Goal: Information Seeking & Learning: Check status

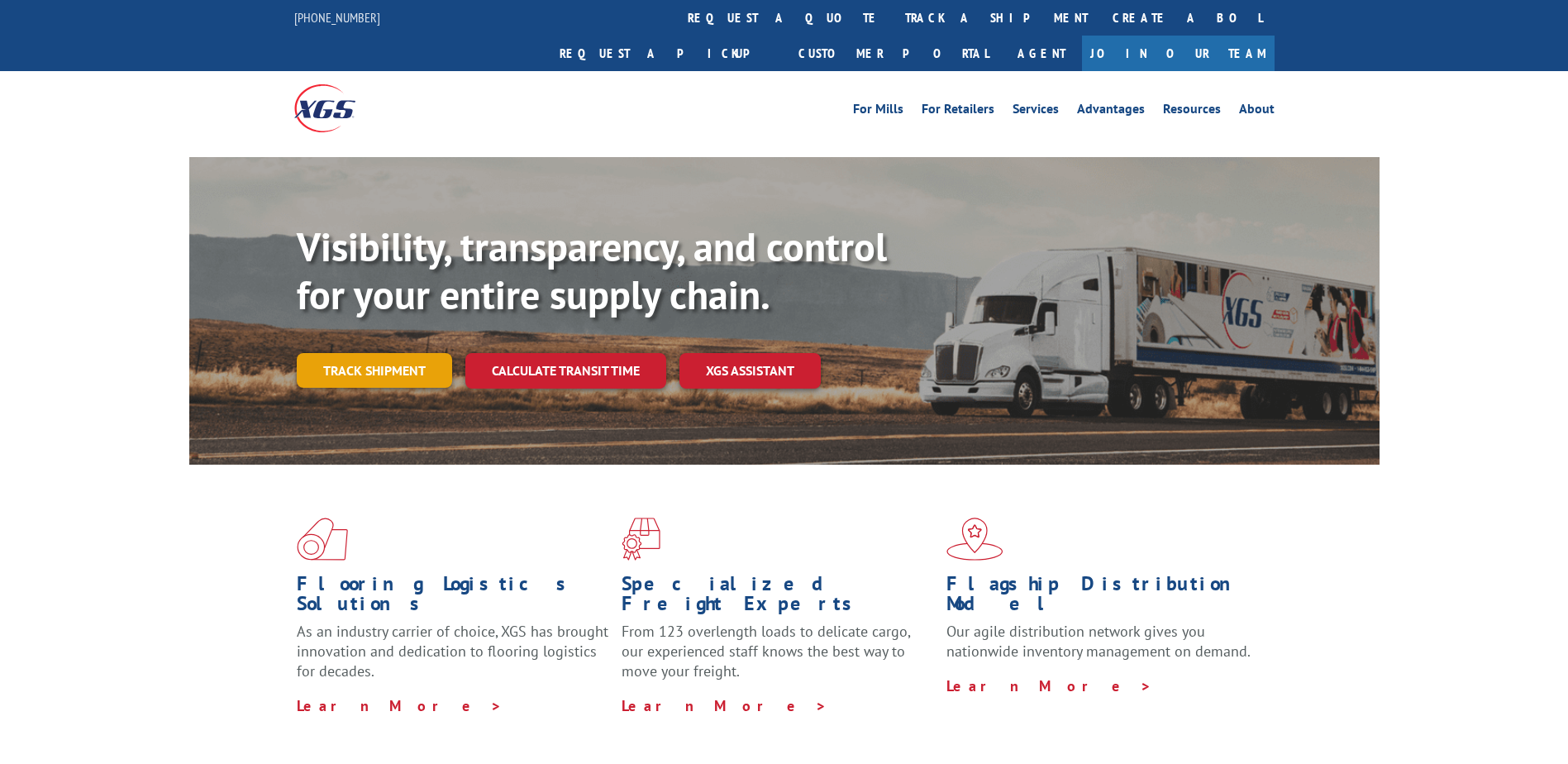
click at [368, 353] on link "Track shipment" at bounding box center [374, 370] width 156 height 35
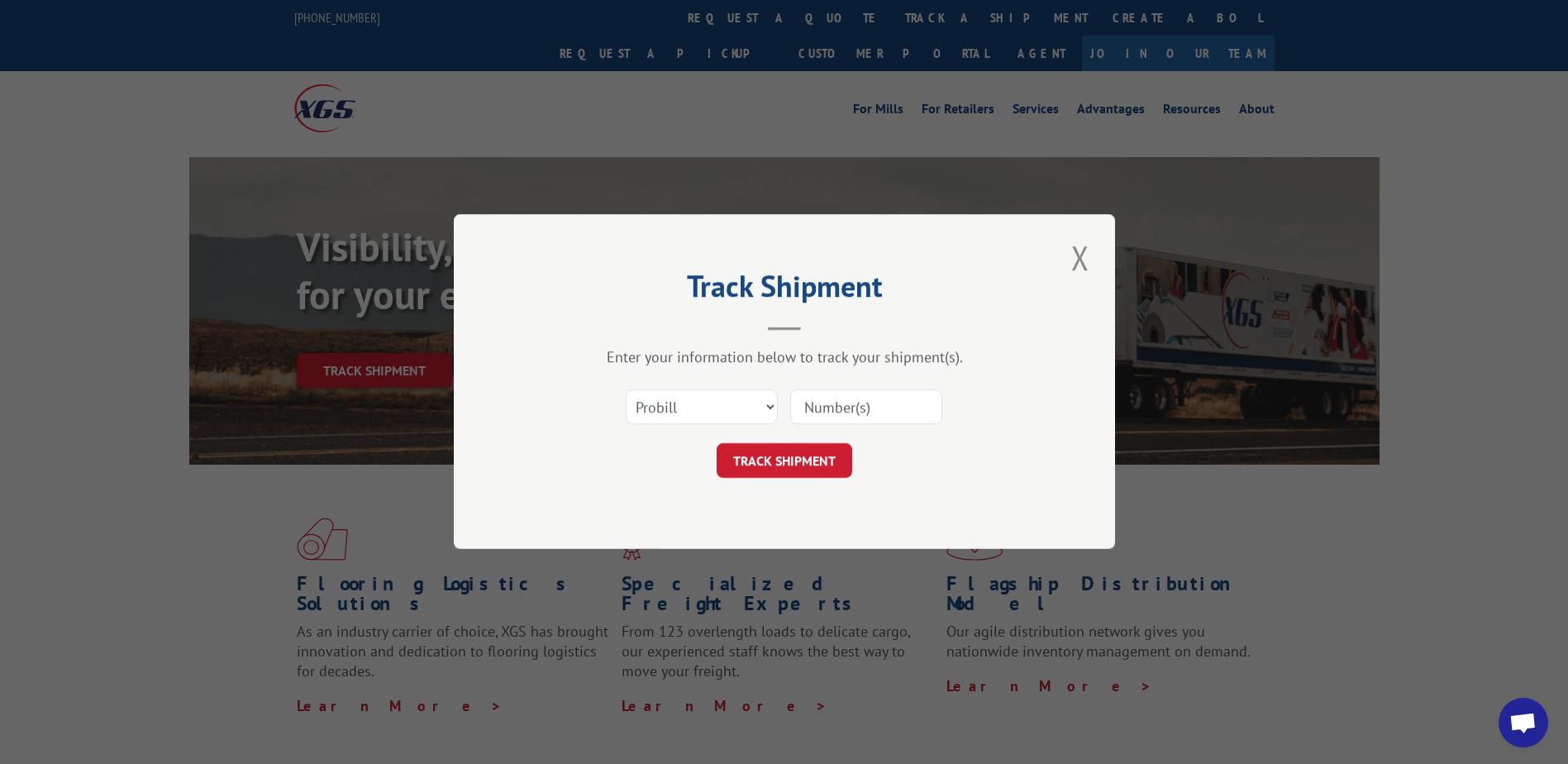
click at [864, 409] on input at bounding box center [866, 408] width 152 height 35
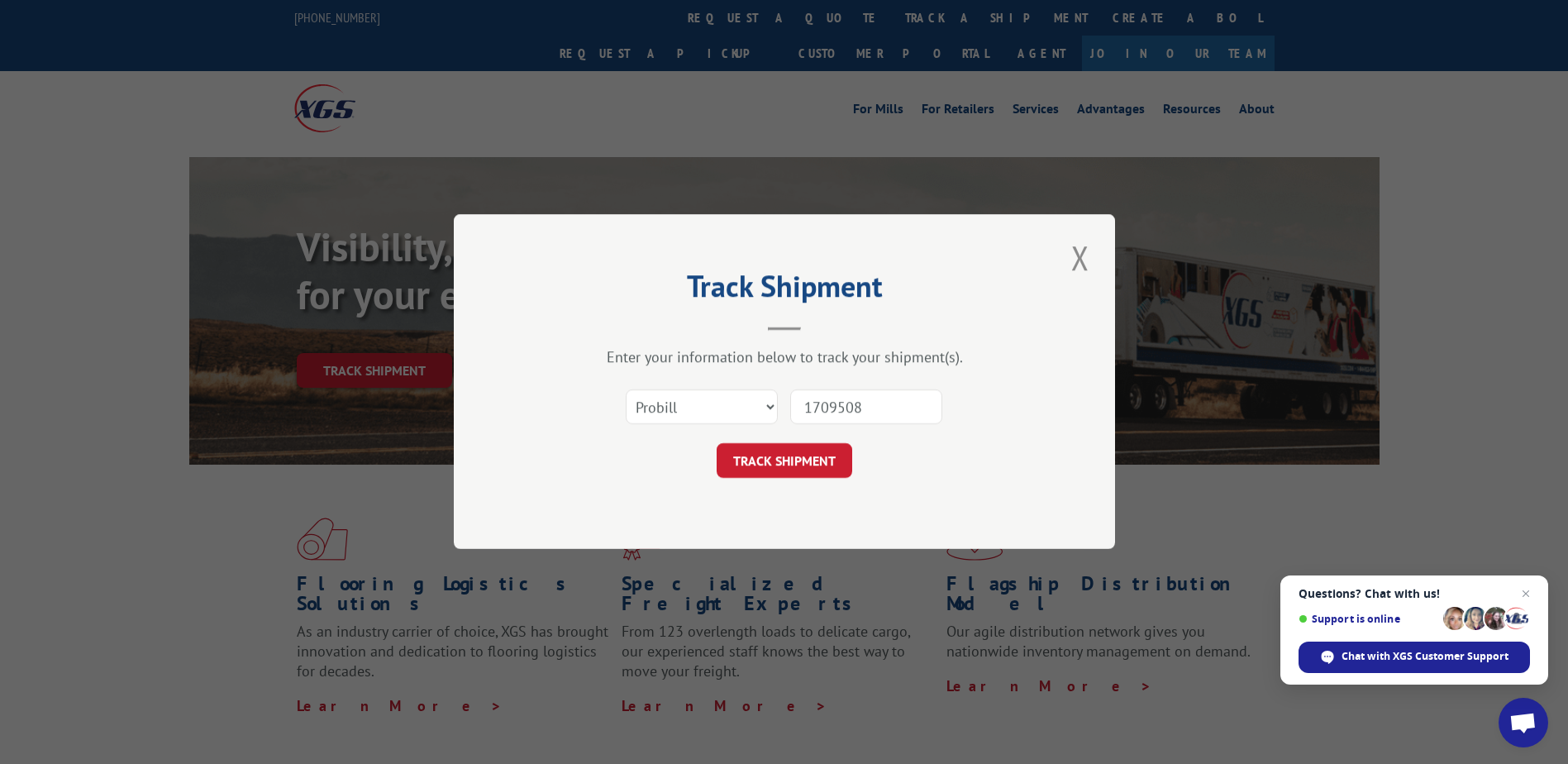
type input "17095080"
click button "TRACK SHIPMENT" at bounding box center [784, 461] width 135 height 35
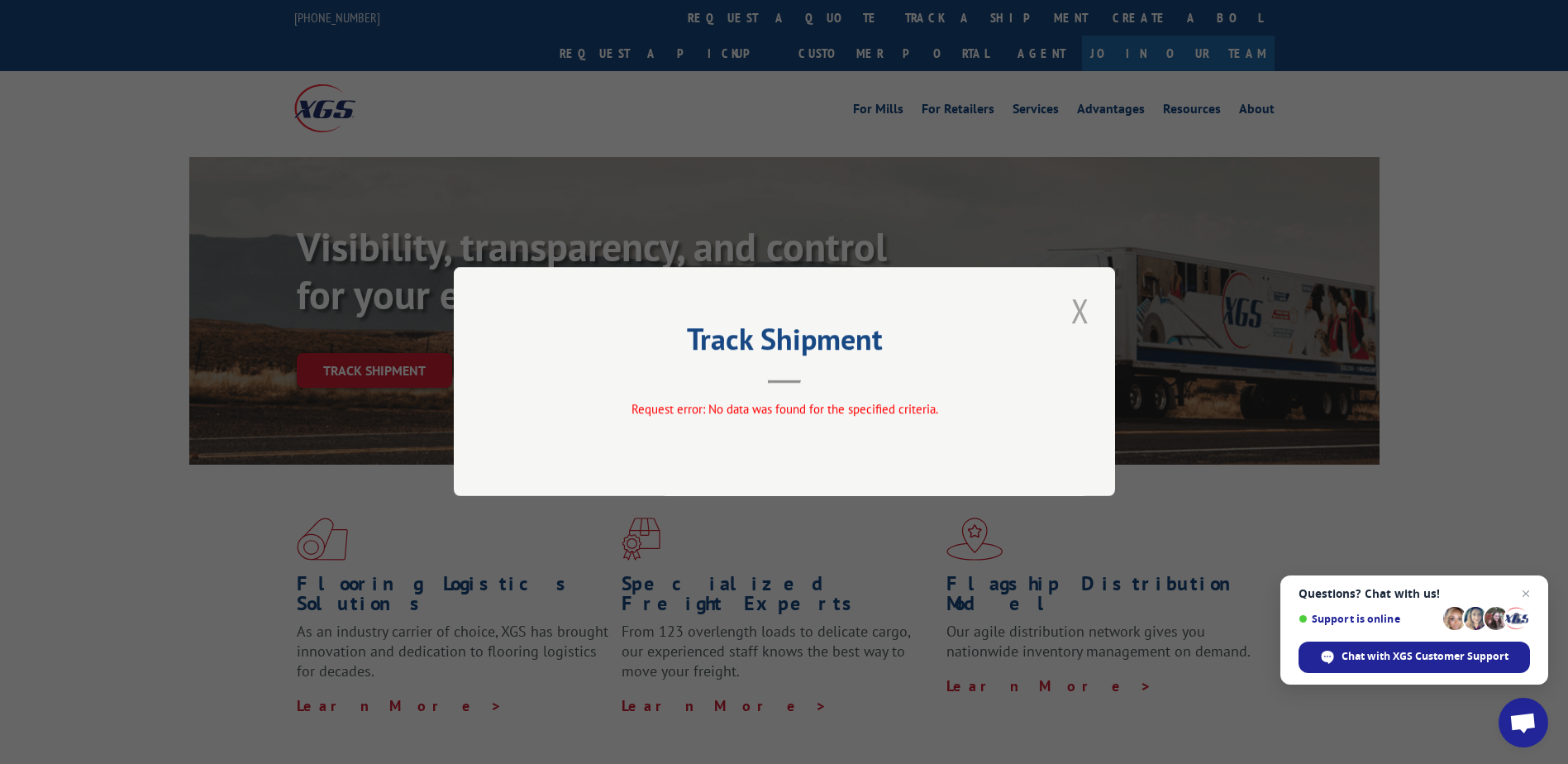
click at [1093, 311] on button "Close modal" at bounding box center [1080, 310] width 28 height 45
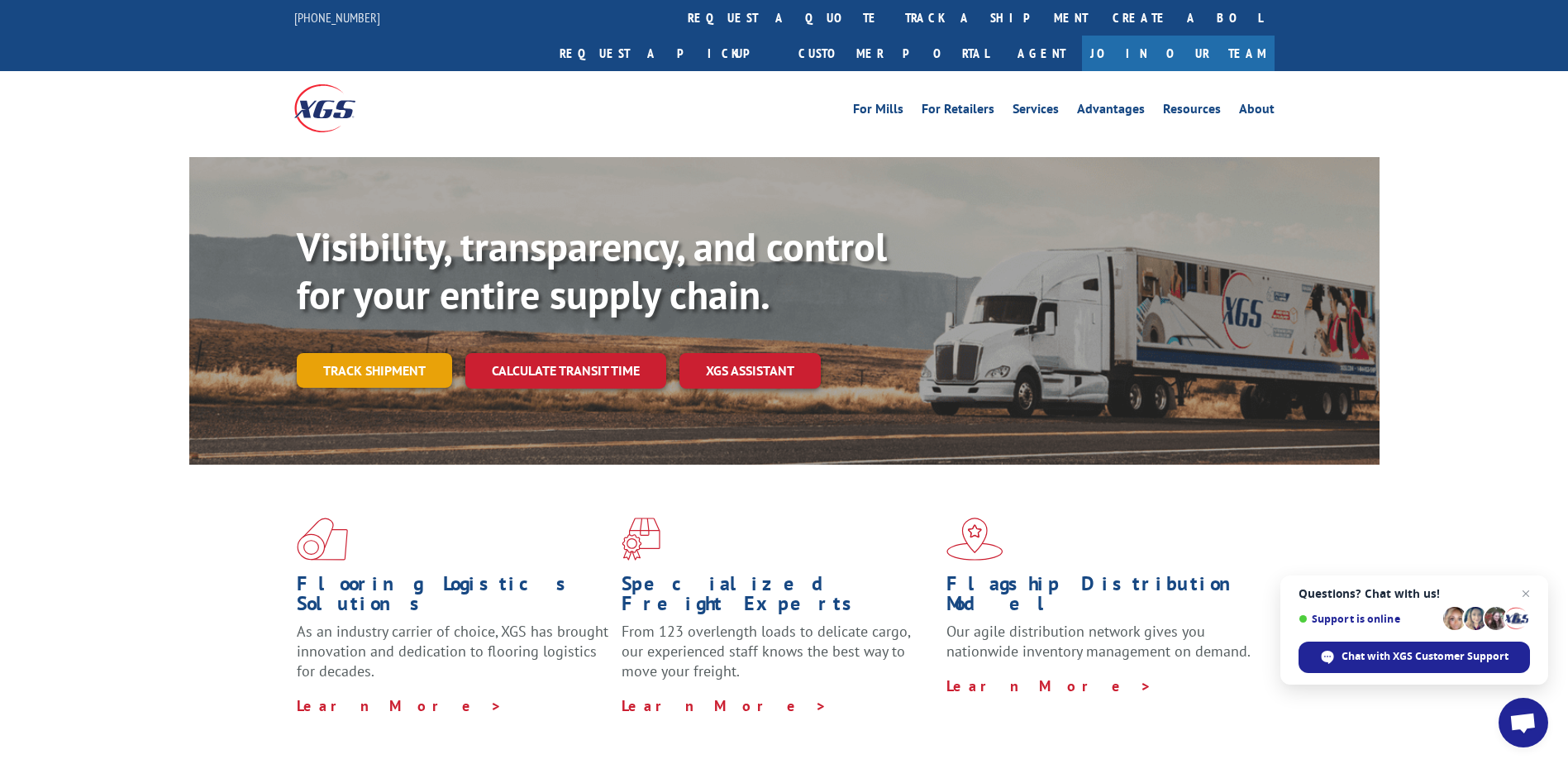
click at [379, 353] on link "Track shipment" at bounding box center [374, 370] width 156 height 35
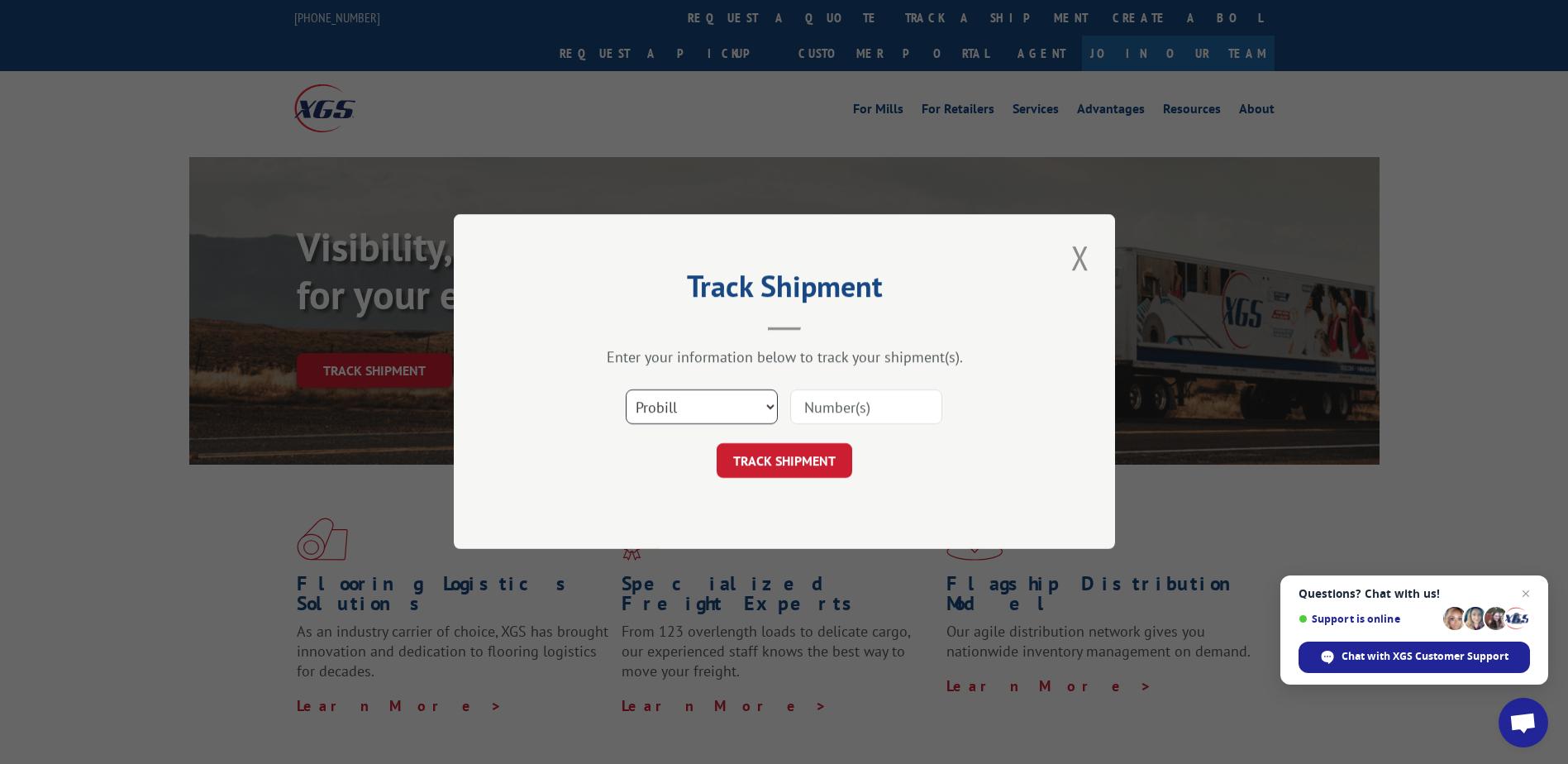
drag, startPoint x: 761, startPoint y: 400, endPoint x: 721, endPoint y: 423, distance: 46.1
click at [761, 400] on select "Select category... Probill BOL PO" at bounding box center [701, 408] width 152 height 35
select select "bol"
click at [625, 391] on select "Select category... Probill BOL PO" at bounding box center [701, 408] width 152 height 35
click at [878, 391] on input at bounding box center [866, 408] width 152 height 35
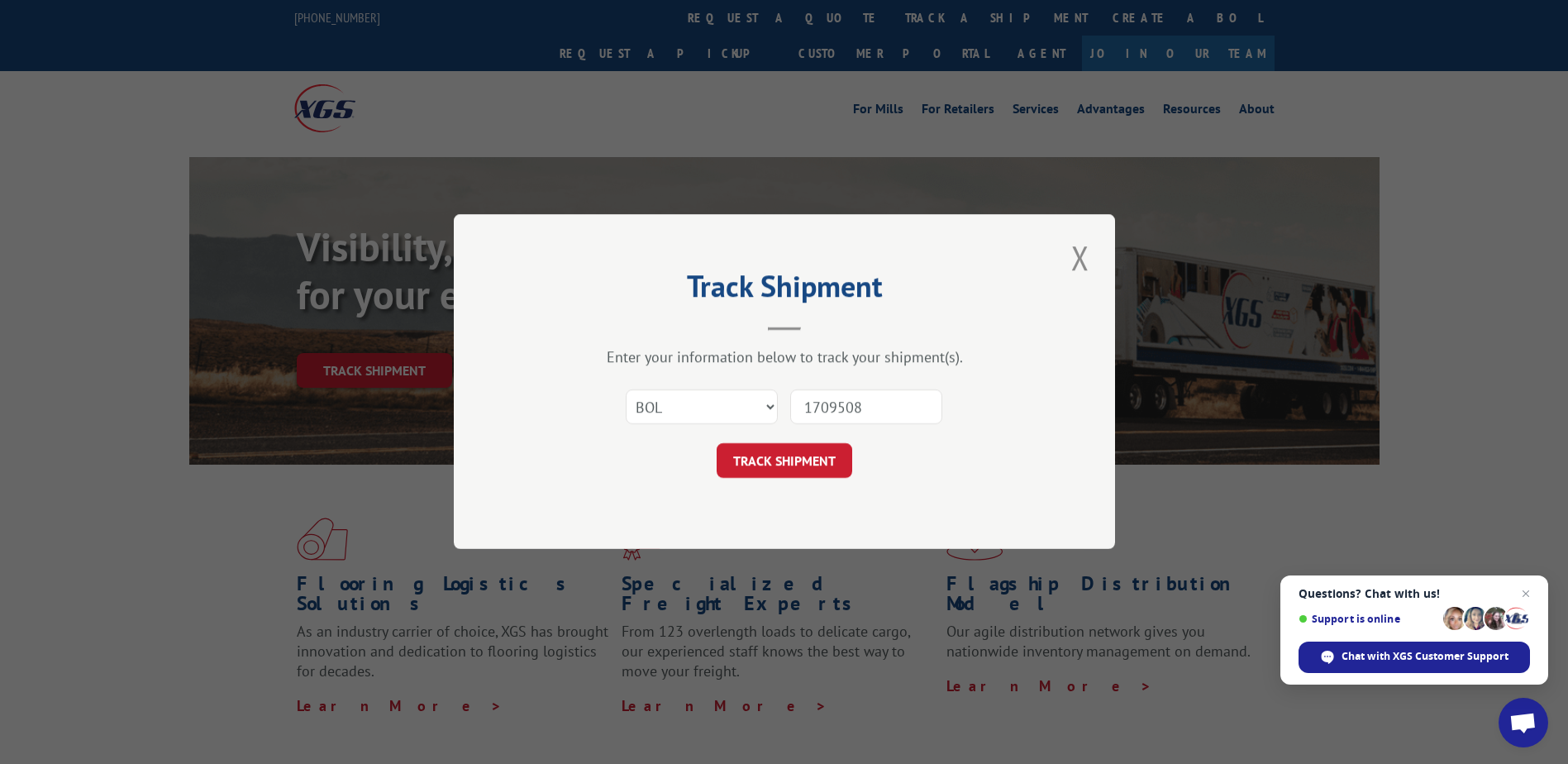
type input "17095080"
click button "TRACK SHIPMENT" at bounding box center [784, 461] width 135 height 35
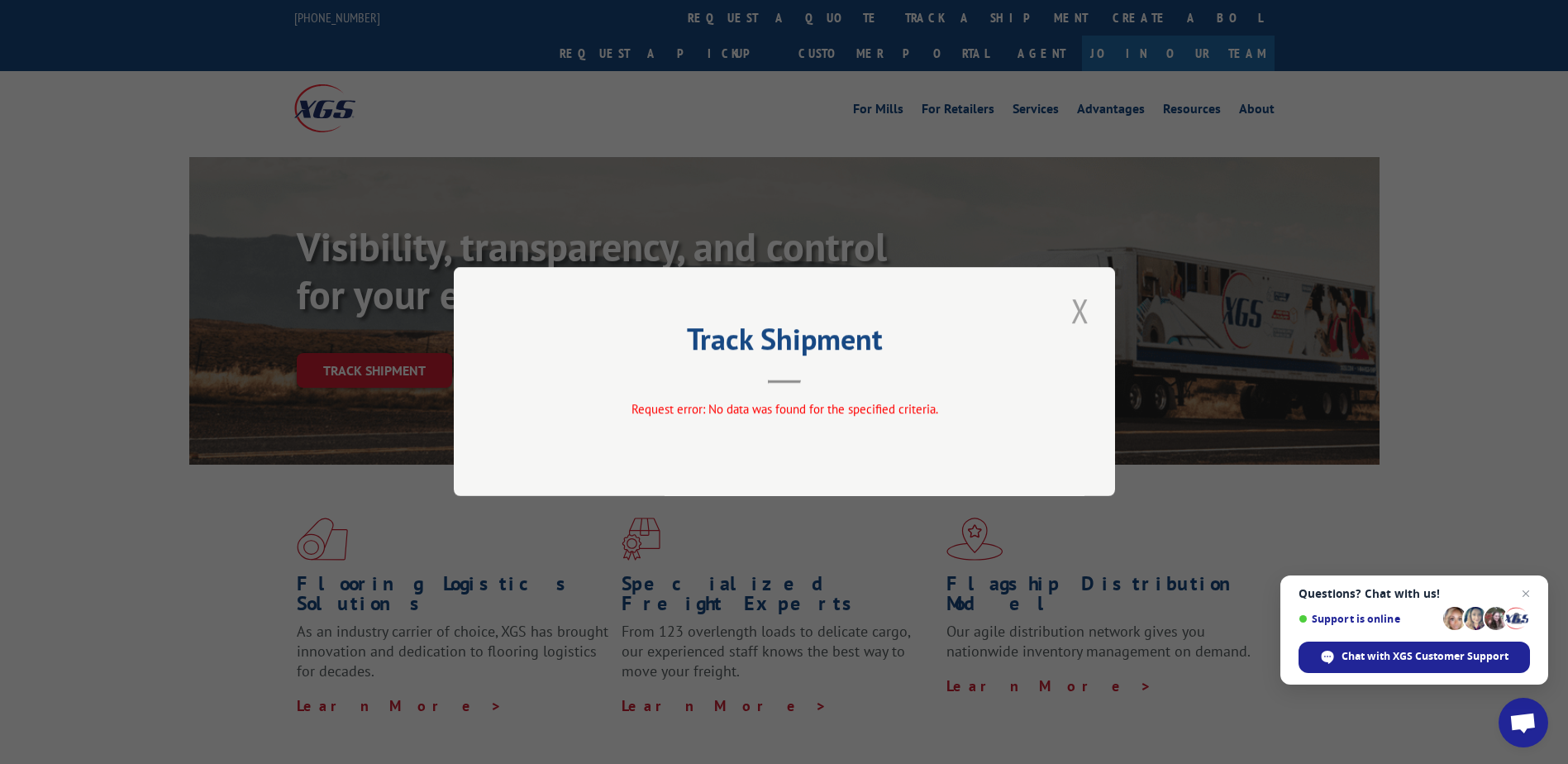
click at [1075, 309] on button "Close modal" at bounding box center [1080, 310] width 28 height 45
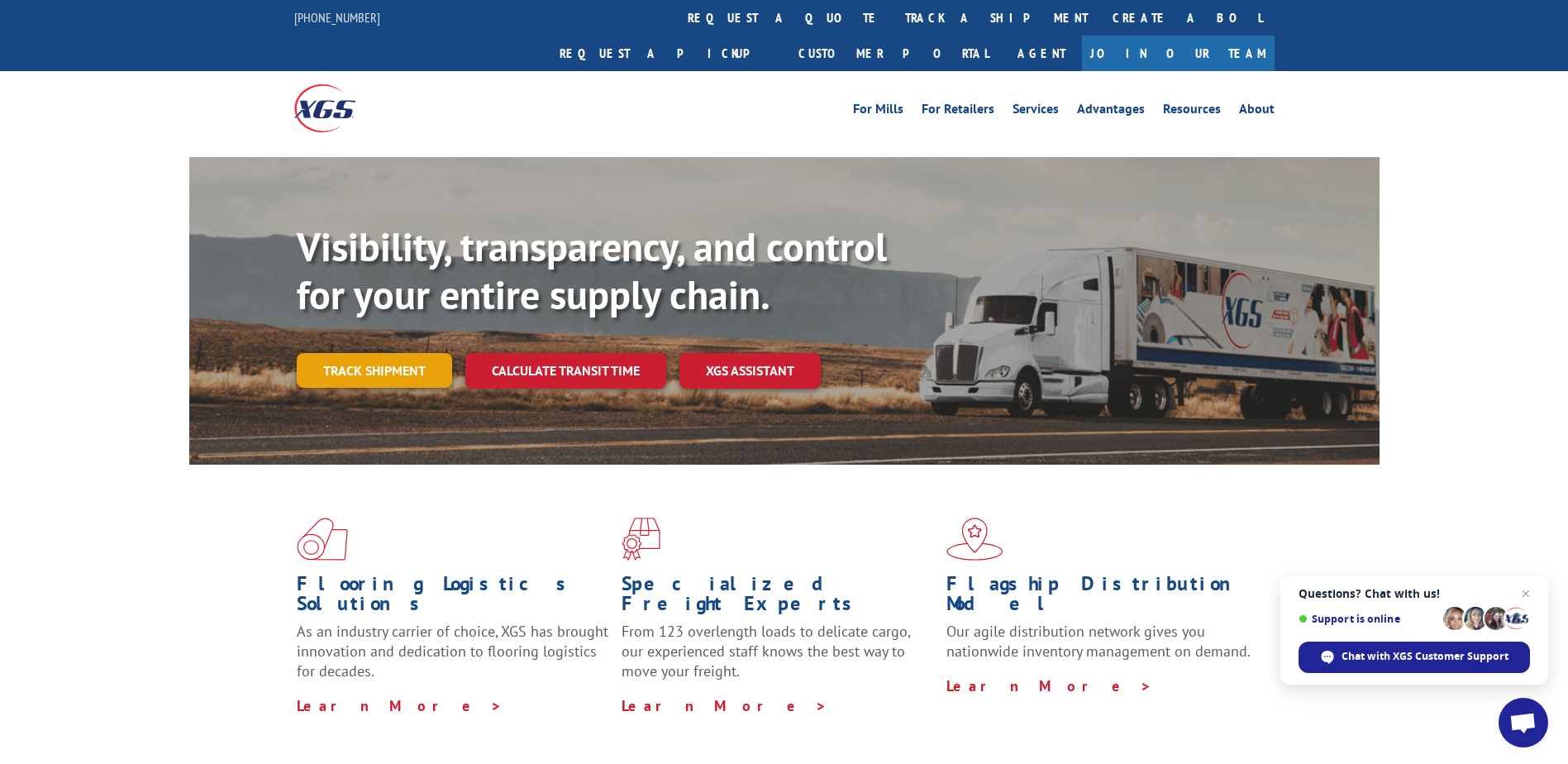
click at [356, 353] on link "Track shipment" at bounding box center [374, 370] width 156 height 35
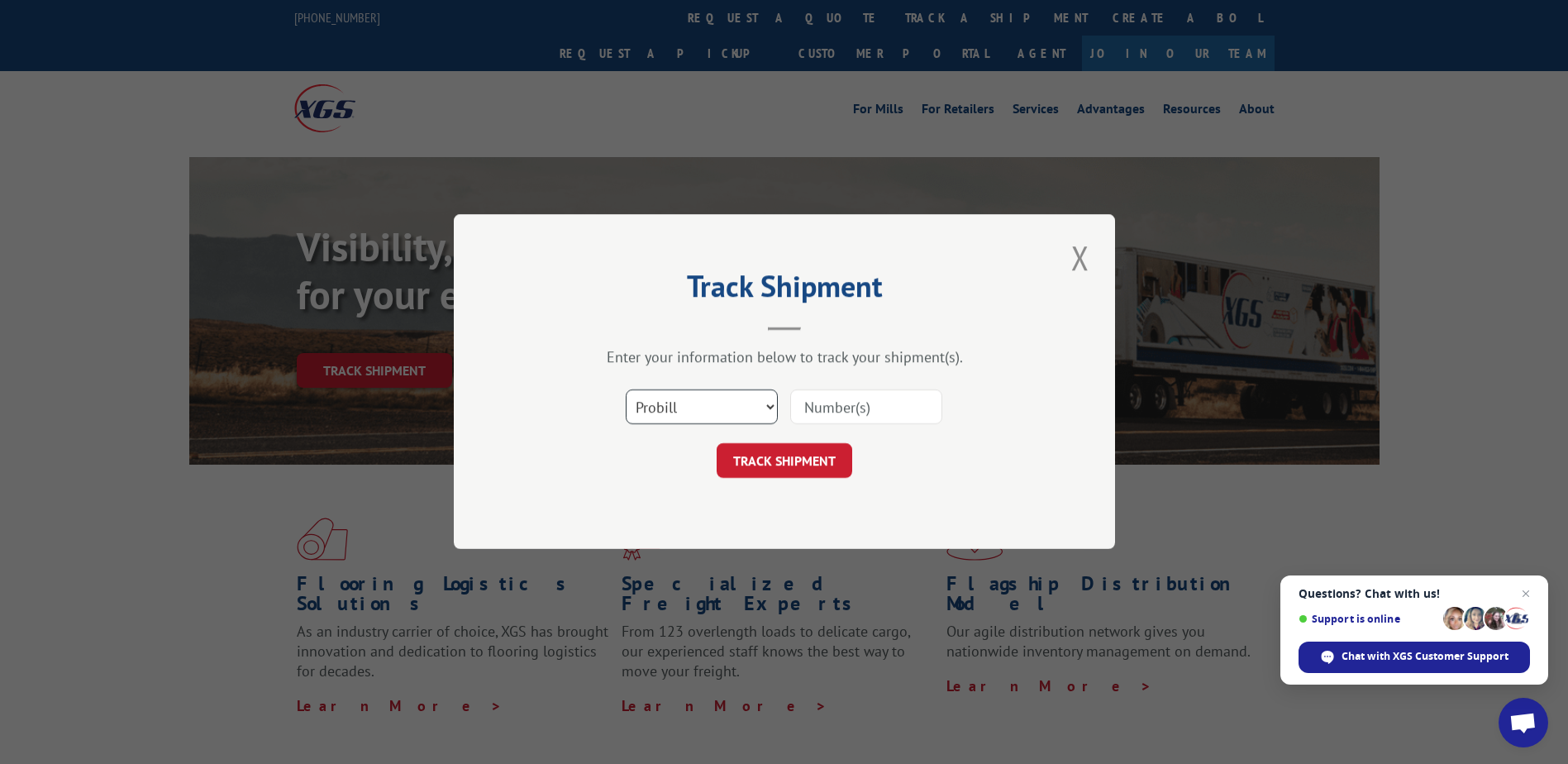
click at [727, 408] on select "Select category... Probill BOL PO" at bounding box center [701, 408] width 152 height 35
select select "po"
click at [625, 391] on select "Select category... Probill BOL PO" at bounding box center [701, 408] width 152 height 35
click at [881, 405] on input at bounding box center [866, 408] width 152 height 35
type input "17095080"
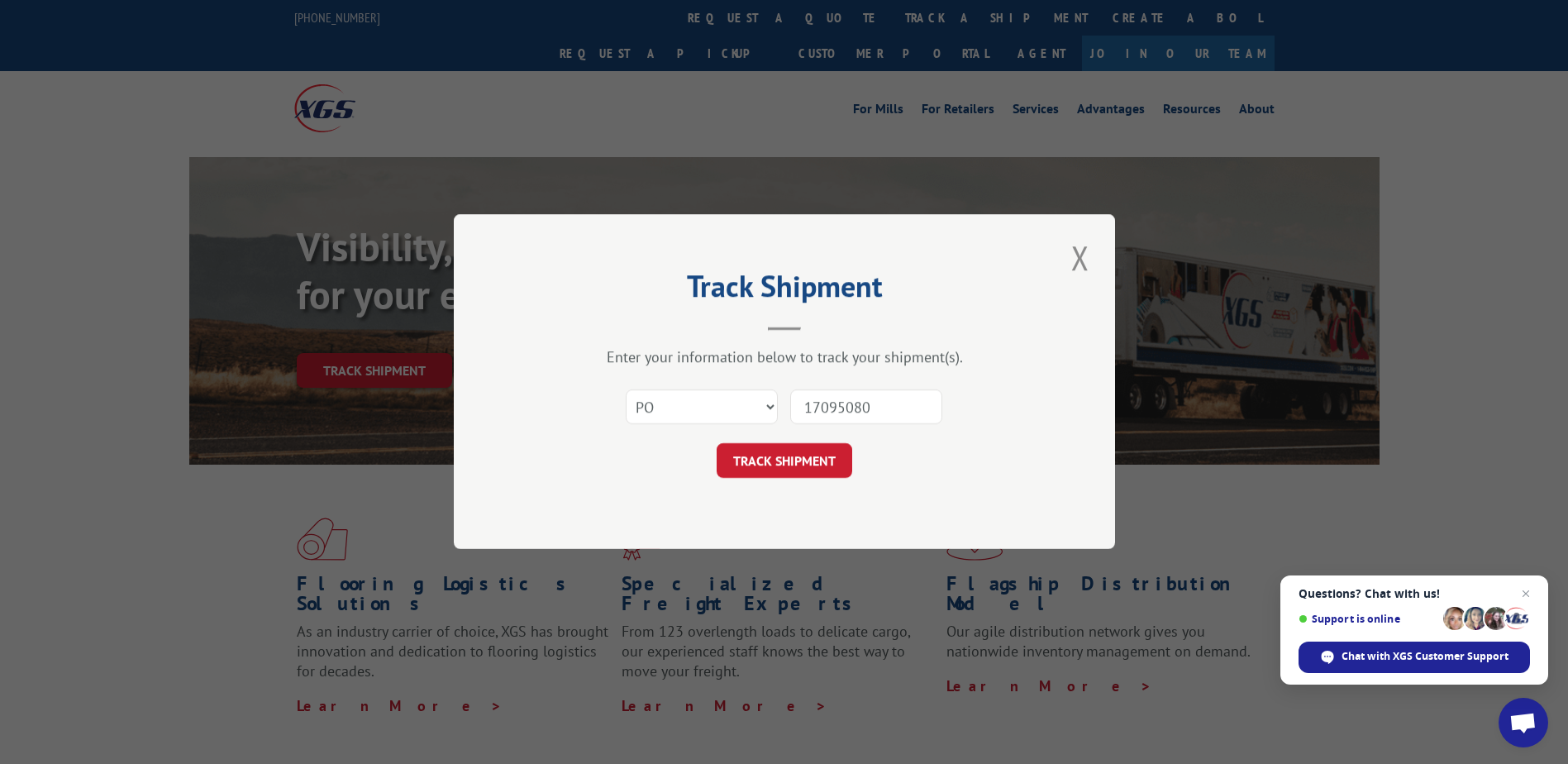
click button "TRACK SHIPMENT" at bounding box center [784, 461] width 135 height 35
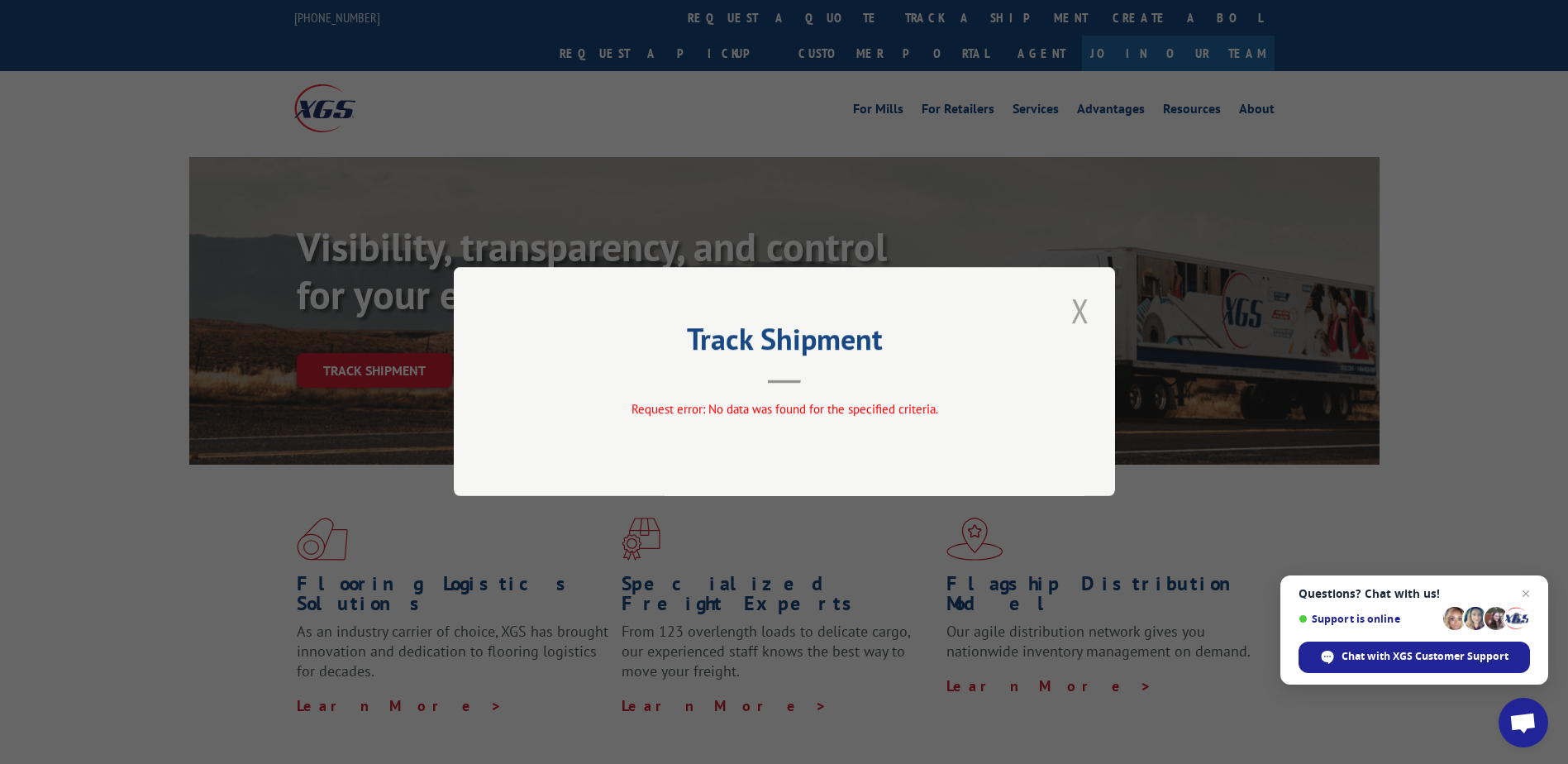
click at [1085, 315] on button "Close modal" at bounding box center [1080, 310] width 28 height 45
